Goal: Task Accomplishment & Management: Complete application form

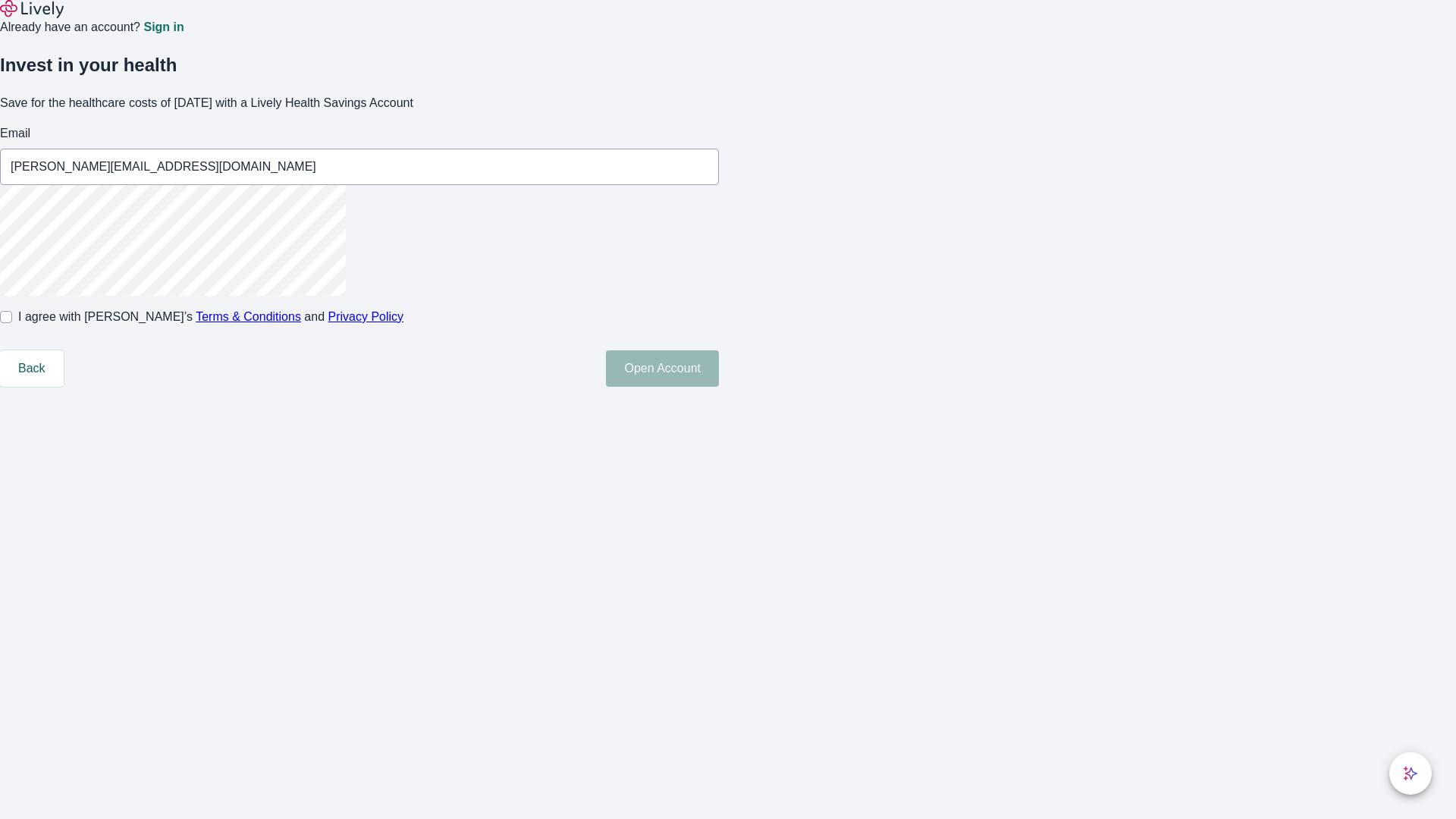
click at [12, 324] on input "I agree with Lively’s Terms & Conditions and Privacy Policy" at bounding box center [6, 317] width 12 height 12
checkbox input "true"
click at [719, 387] on button "Open Account" at bounding box center [662, 368] width 113 height 37
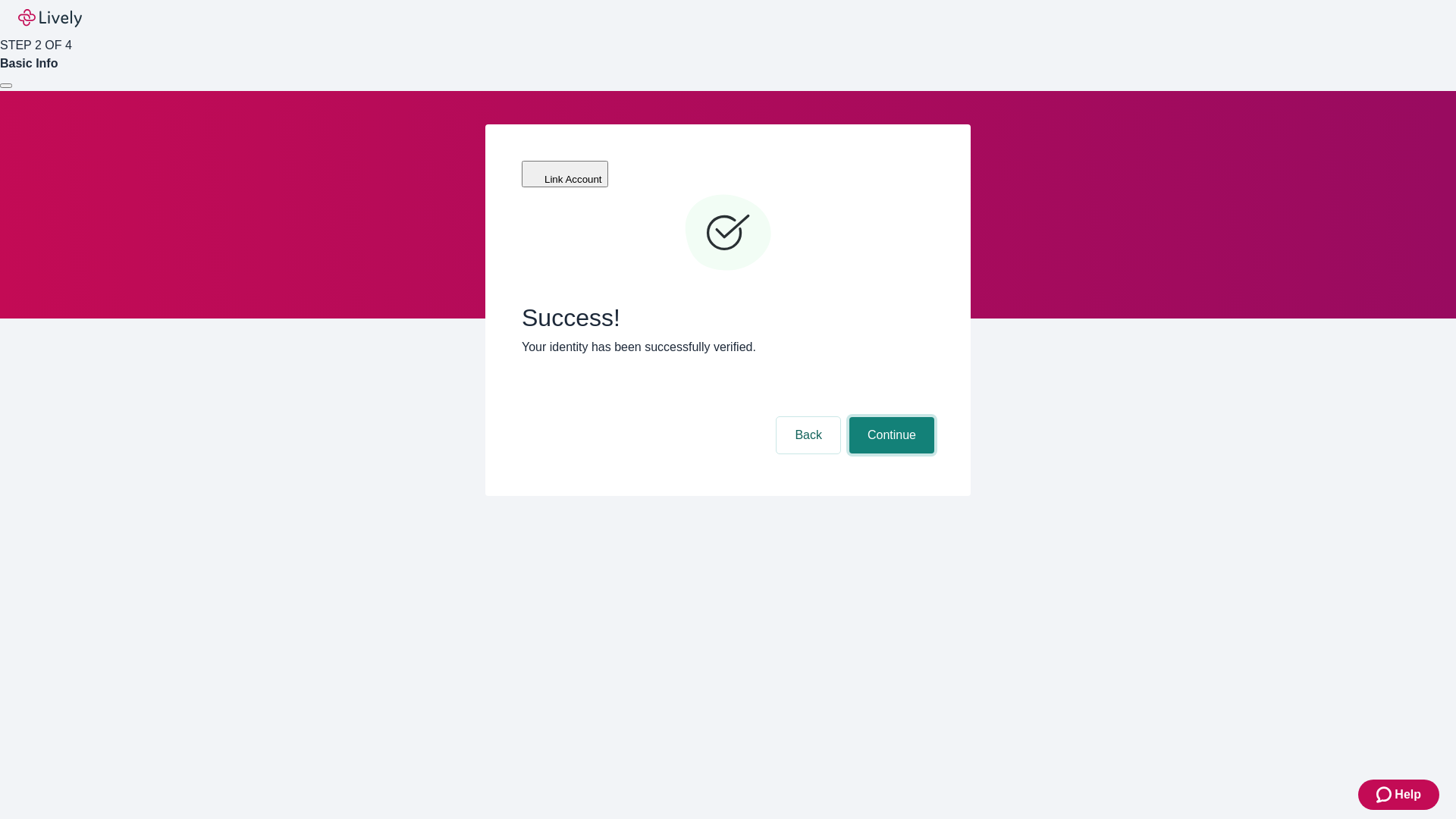
click at [890, 417] on button "Continue" at bounding box center [892, 435] width 85 height 37
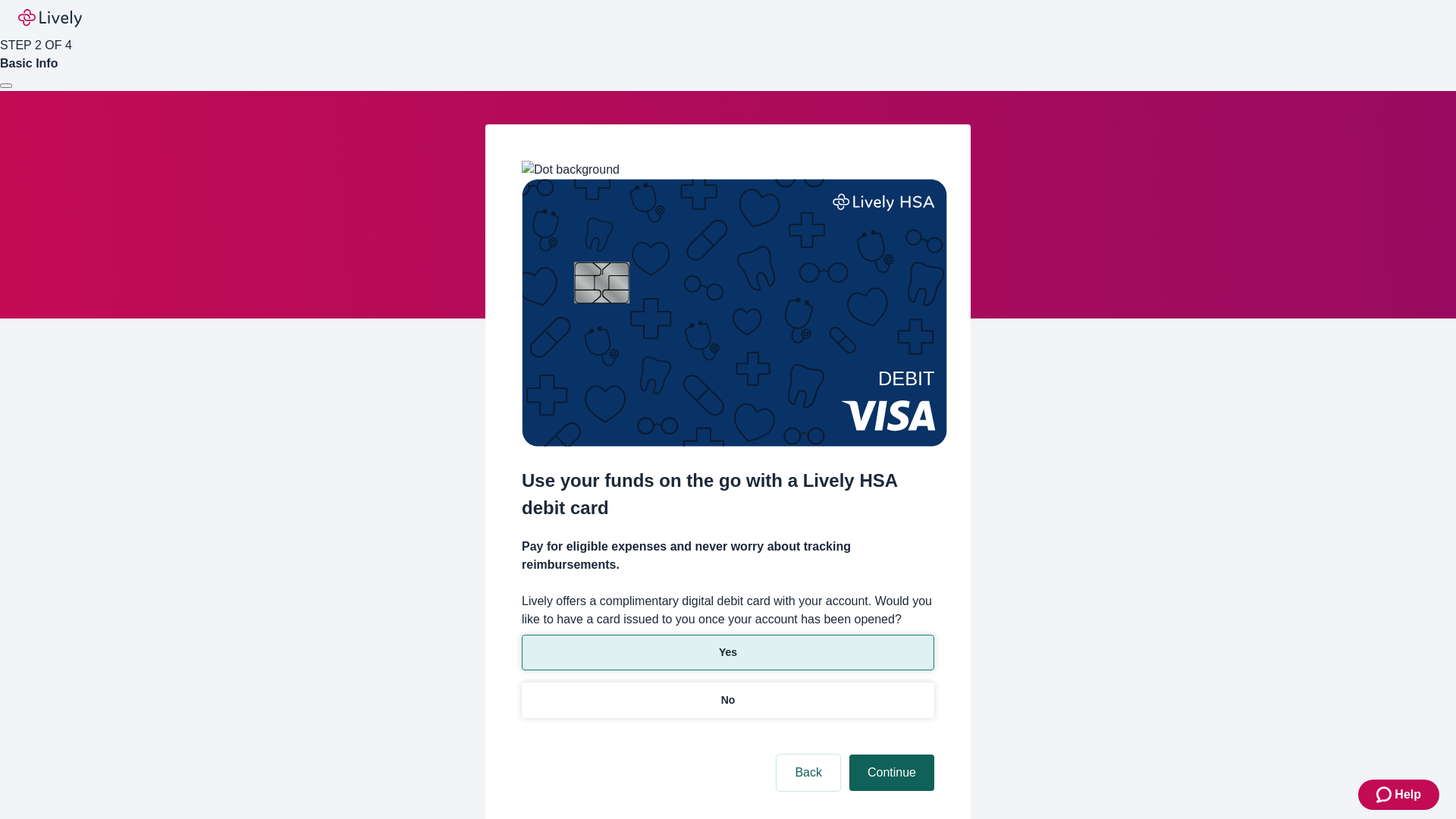
click at [728, 693] on p "No" at bounding box center [728, 701] width 15 height 16
click at [890, 755] on button "Continue" at bounding box center [892, 773] width 85 height 37
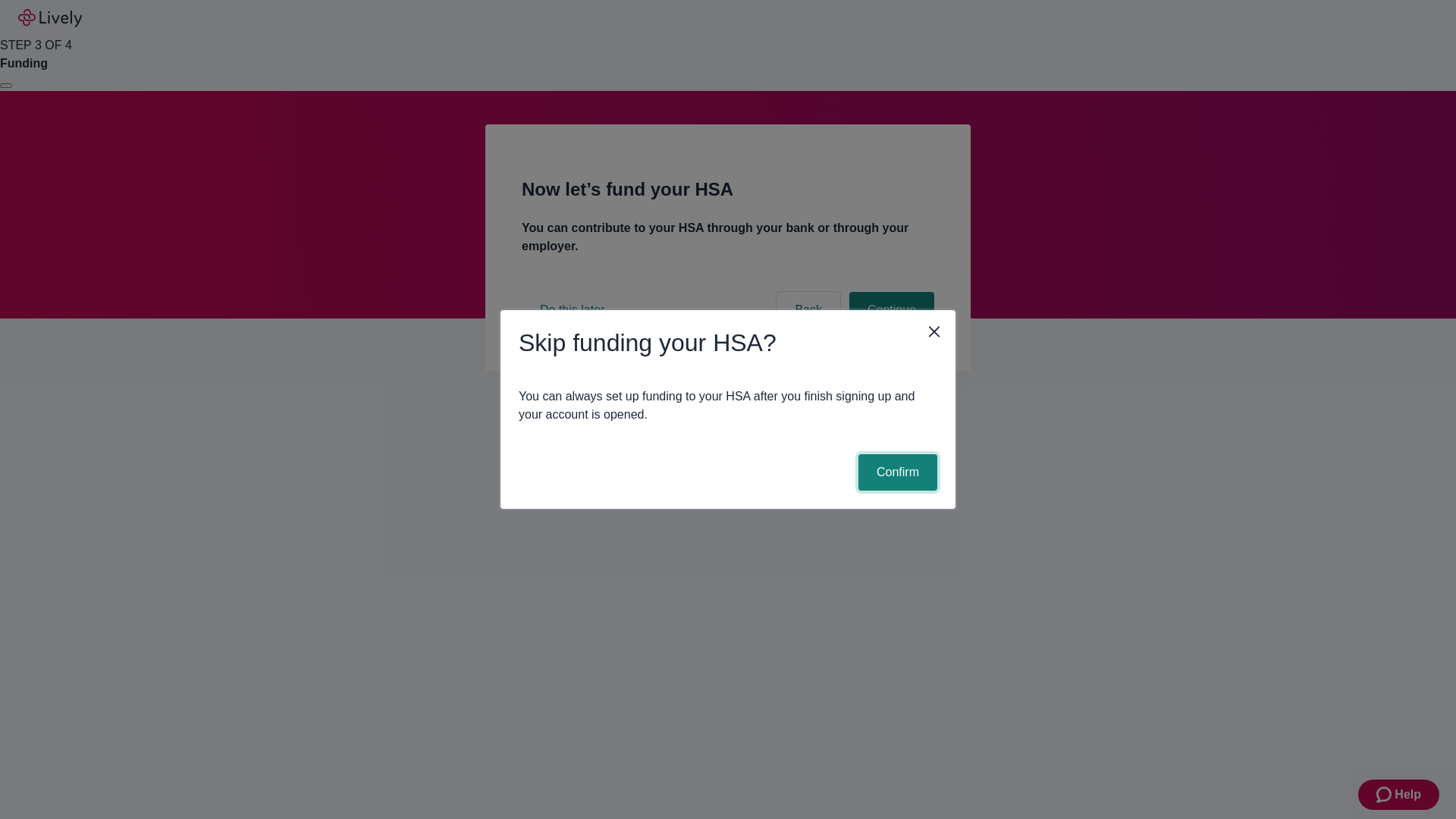
click at [895, 473] on button "Confirm" at bounding box center [898, 473] width 79 height 37
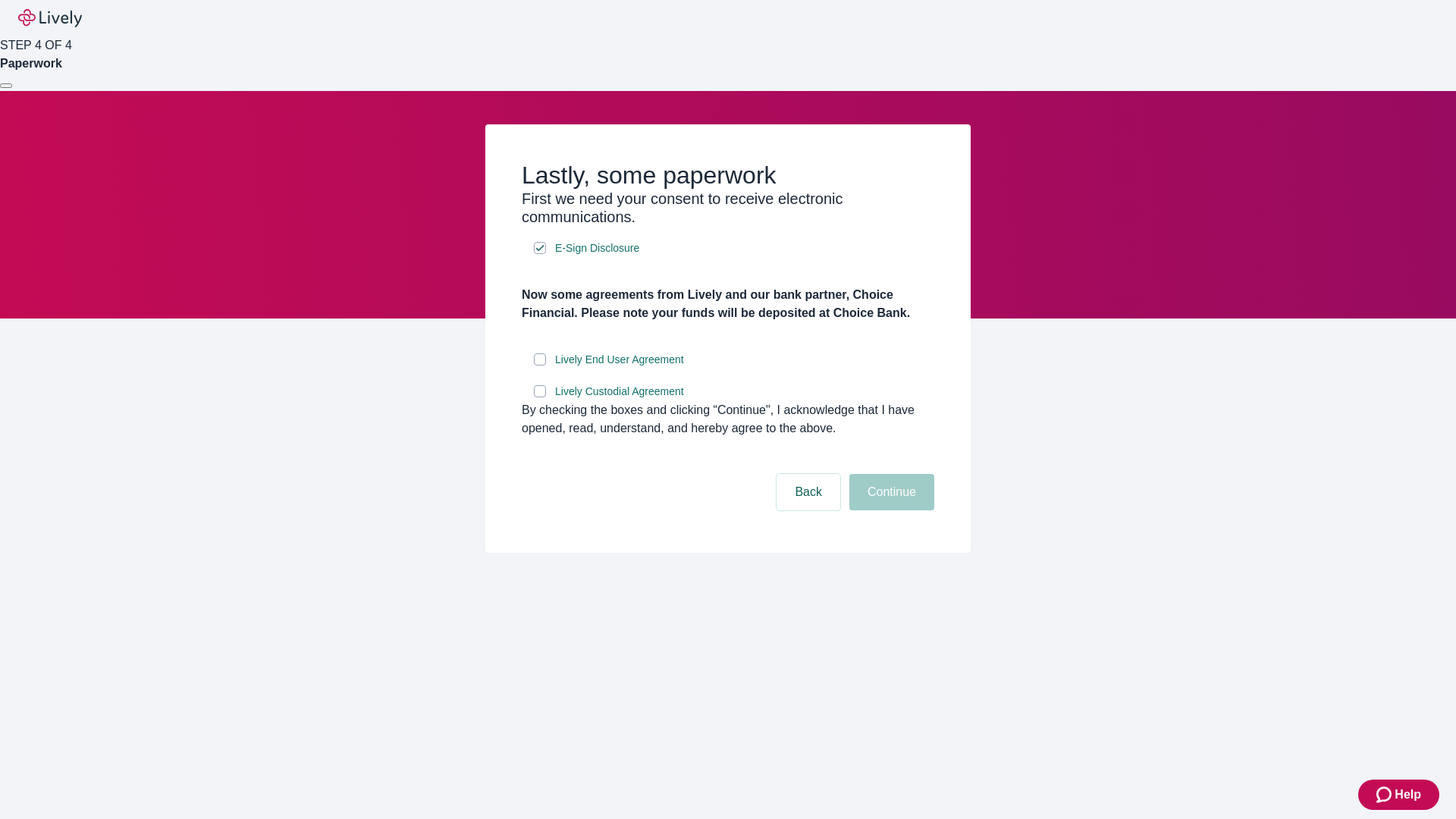
click at [540, 366] on input "Lively End User Agreement" at bounding box center [539, 359] width 12 height 12
checkbox input "true"
click at [540, 398] on input "Lively Custodial Agreement" at bounding box center [539, 391] width 12 height 12
checkbox input "true"
click at [890, 510] on button "Continue" at bounding box center [892, 492] width 85 height 37
